Goal: Information Seeking & Learning: Learn about a topic

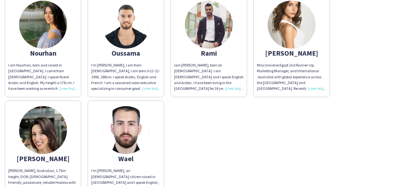
scroll to position [446, 0]
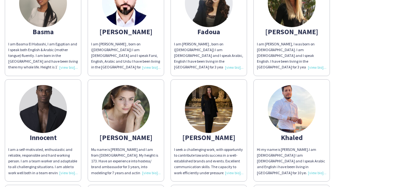
scroll to position [159, 0]
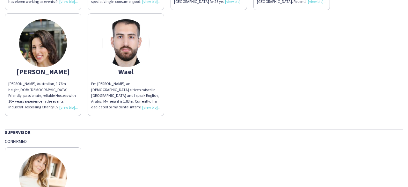
scroll to position [399, 0]
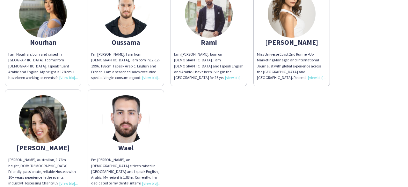
click at [125, 98] on img at bounding box center [126, 119] width 48 height 48
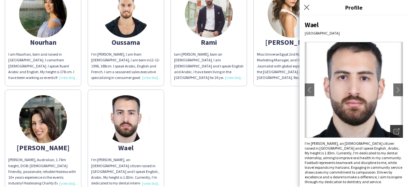
click at [394, 129] on icon "Open photos pop-in" at bounding box center [397, 131] width 6 height 6
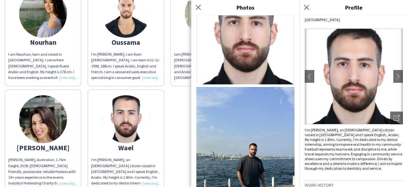
scroll to position [0, 0]
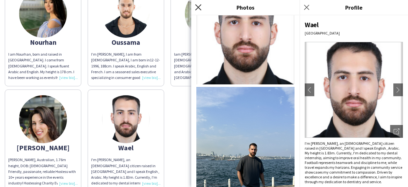
click at [201, 5] on icon "Close pop-in" at bounding box center [198, 7] width 6 height 6
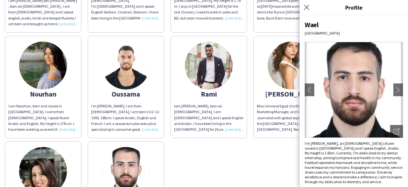
scroll to position [271, 0]
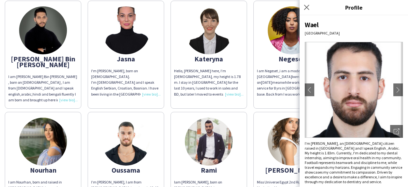
click at [302, 5] on div "Close pop-in" at bounding box center [308, 7] width 16 height 15
click at [305, 6] on icon at bounding box center [307, 7] width 6 height 6
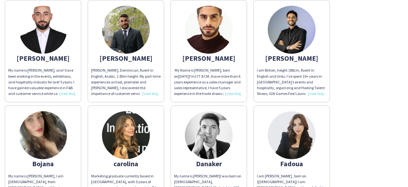
scroll to position [48, 0]
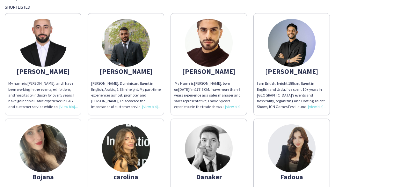
click at [317, 105] on div "I am British, height 188cm, fluent in English and Urdu. I’ve spent 10+ years in…" at bounding box center [292, 94] width 70 height 29
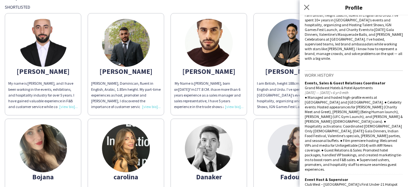
scroll to position [159, 0]
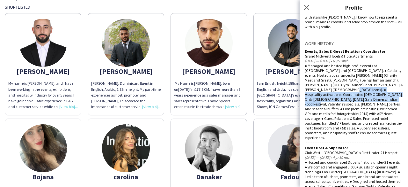
drag, startPoint x: 336, startPoint y: 85, endPoint x: 373, endPoint y: 92, distance: 38.4
click at [374, 92] on div "● Managed and hosted high-profile events at Crystal Ballroom and Zarita Restaur…" at bounding box center [354, 101] width 98 height 77
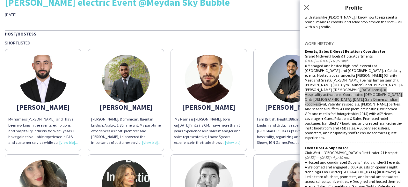
scroll to position [0, 0]
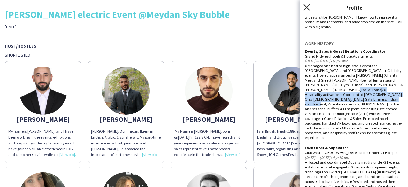
click at [308, 7] on icon "Close pop-in" at bounding box center [307, 7] width 6 height 6
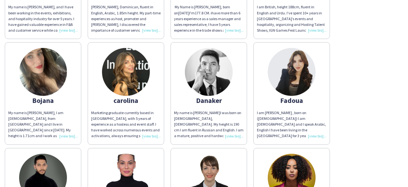
scroll to position [159, 0]
